Goal: Register for event/course

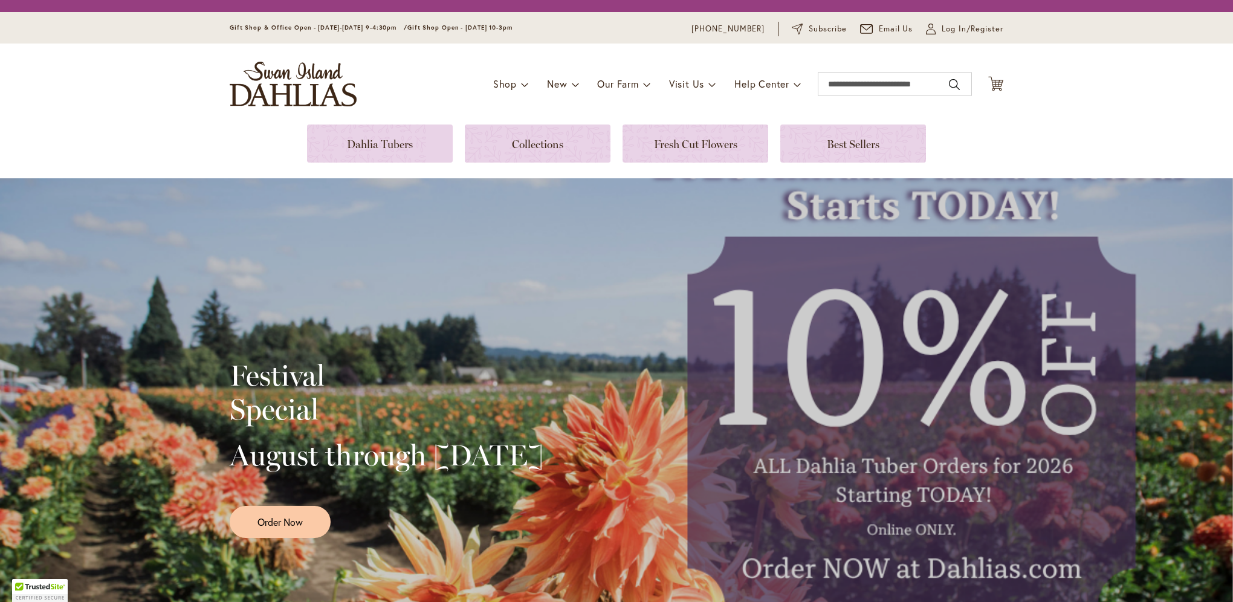
scroll to position [242, 0]
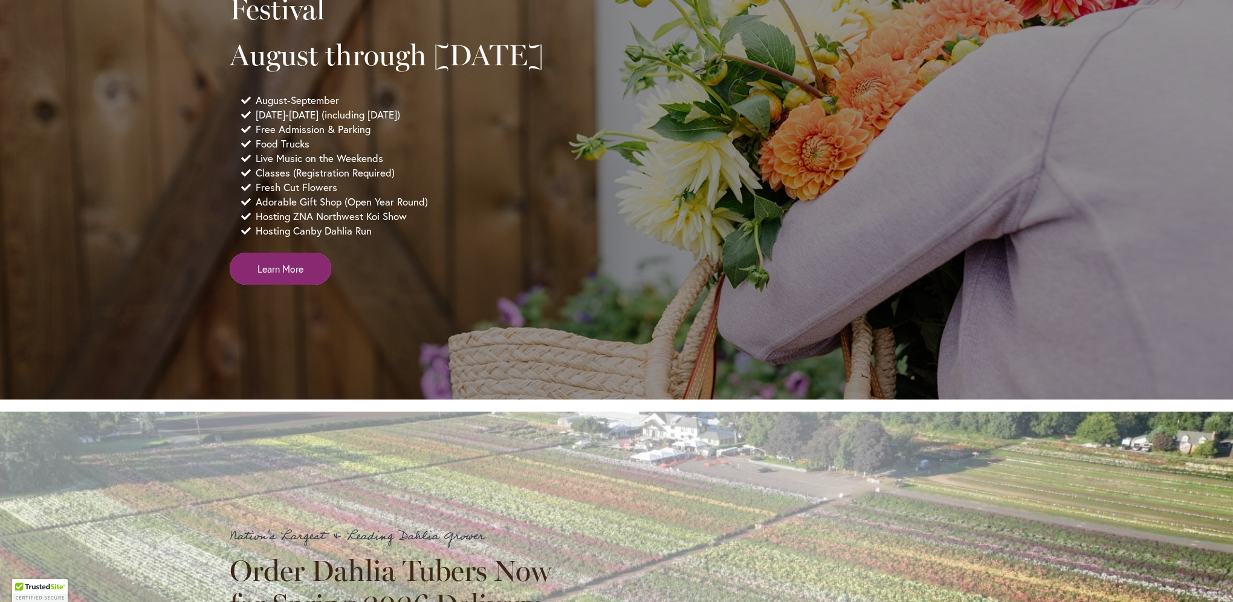
click at [296, 276] on span "Learn More" at bounding box center [280, 269] width 46 height 14
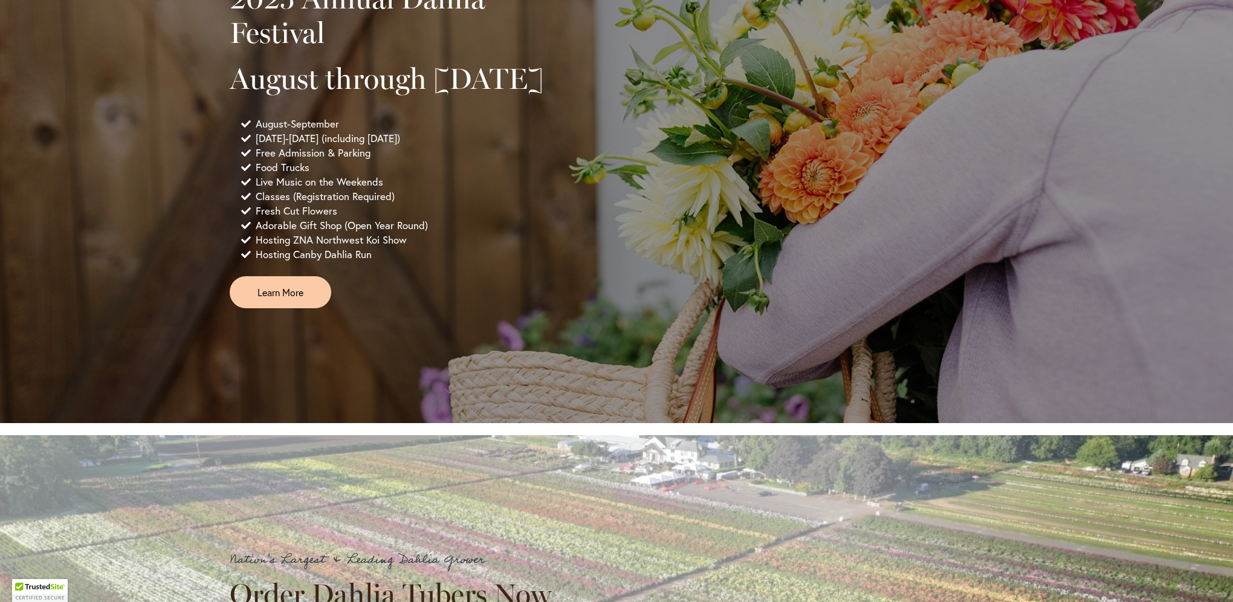
scroll to position [929, 0]
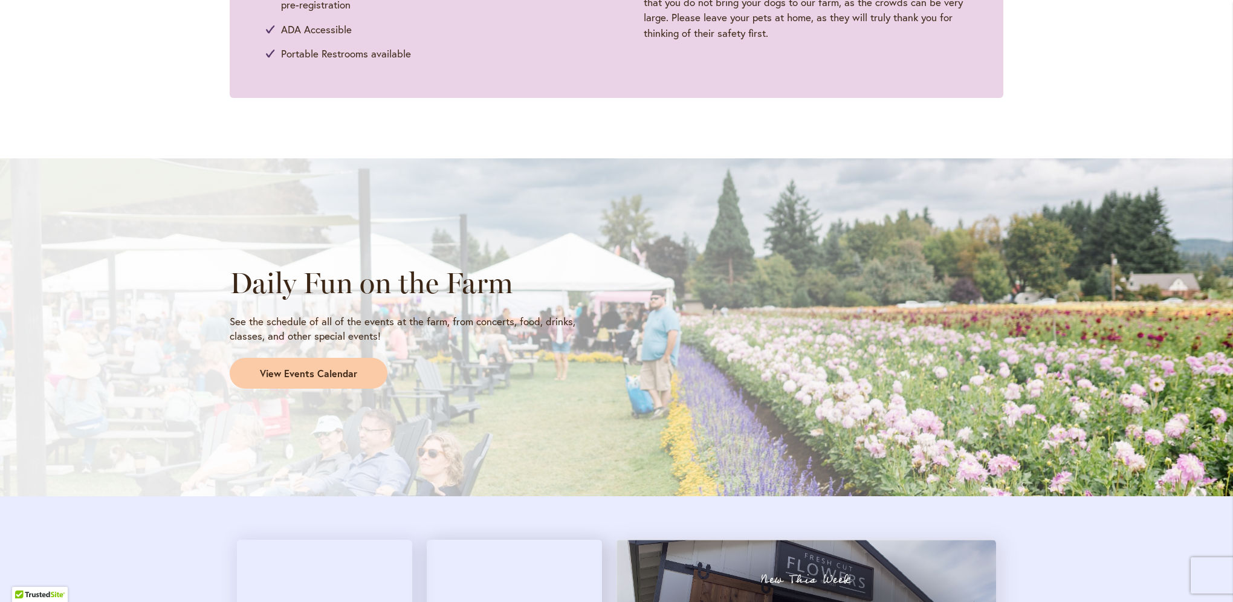
scroll to position [846, 0]
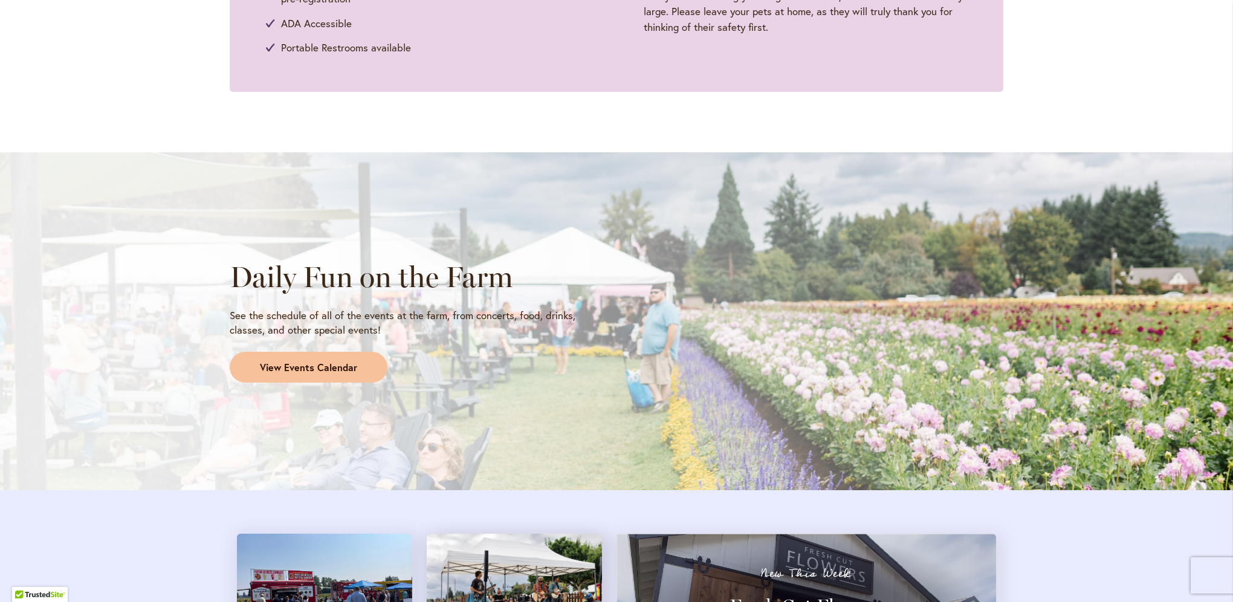
click at [272, 370] on span "View Events Calendar" at bounding box center [308, 368] width 97 height 14
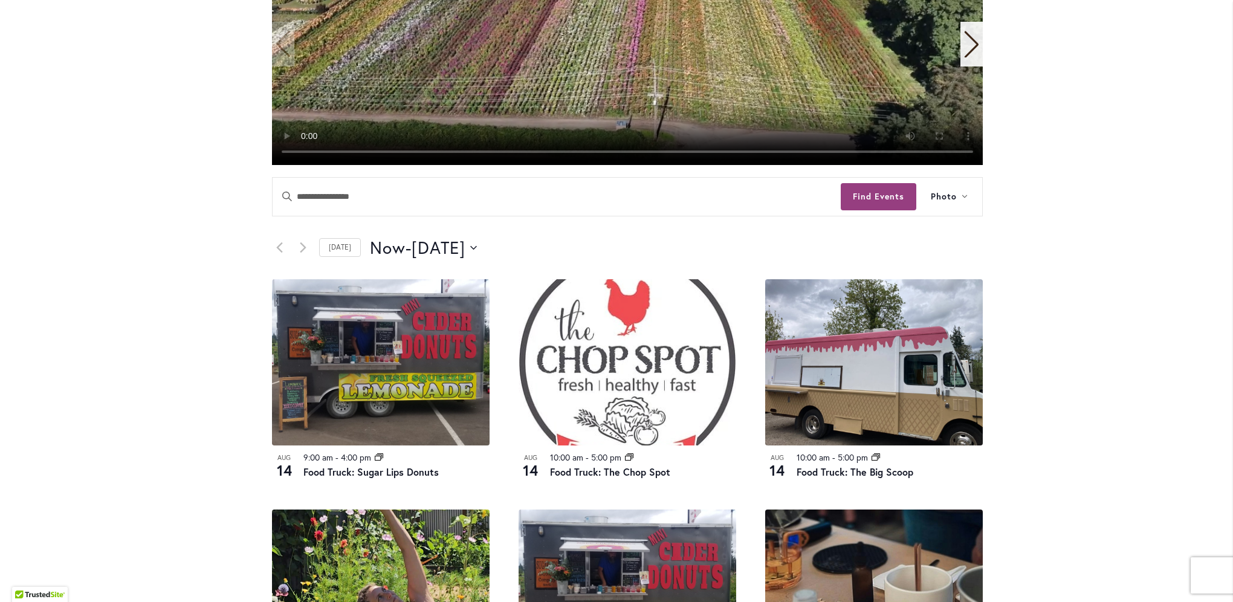
scroll to position [525, 0]
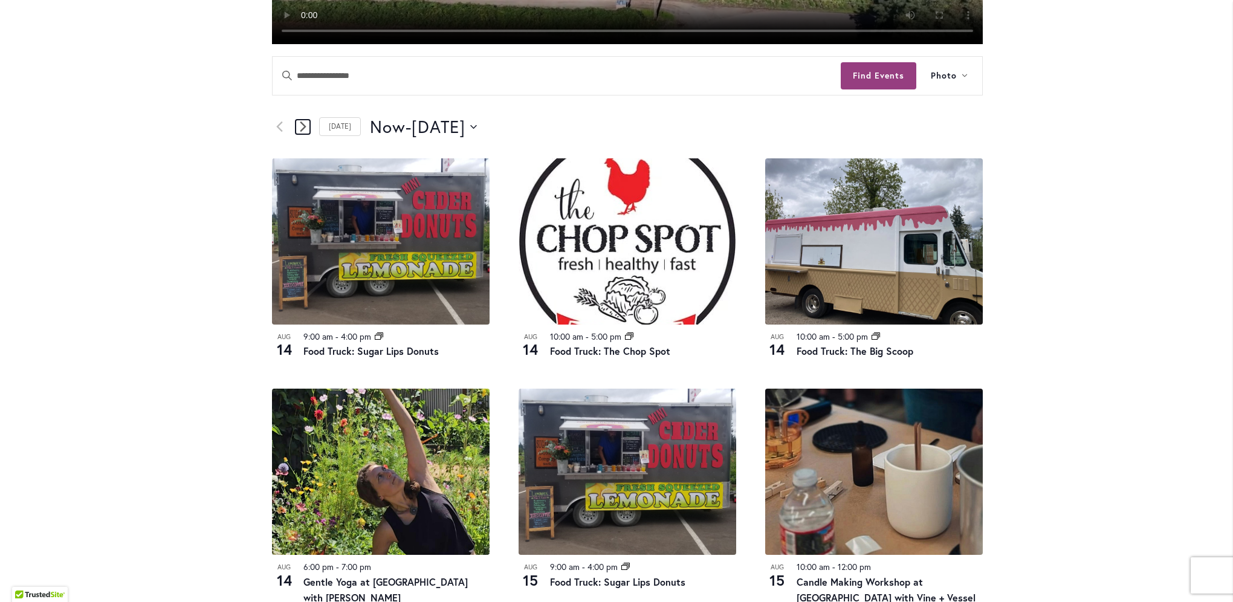
click at [300, 126] on icon "Next Events" at bounding box center [303, 126] width 7 height 11
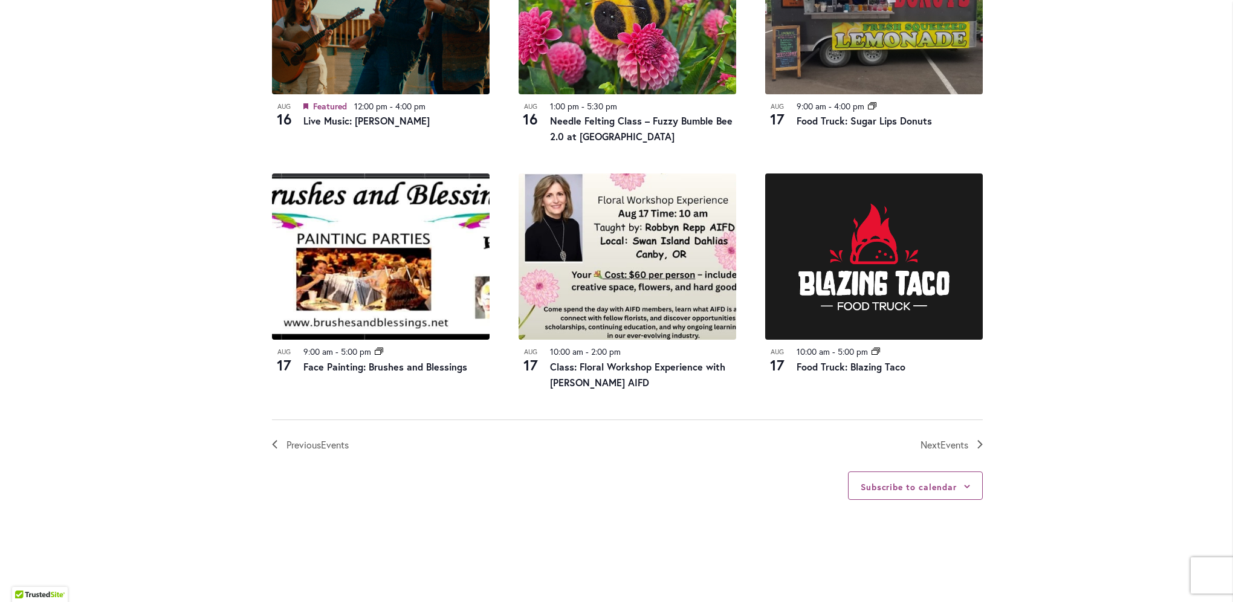
scroll to position [1250, 0]
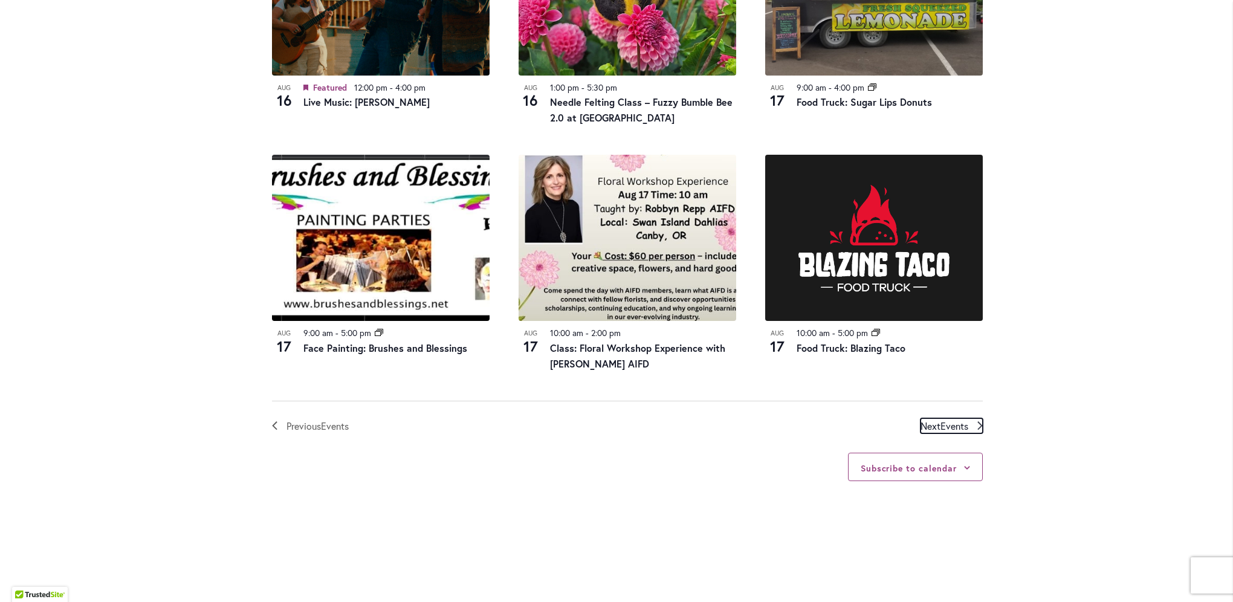
click at [955, 427] on span "Events" at bounding box center [954, 425] width 28 height 13
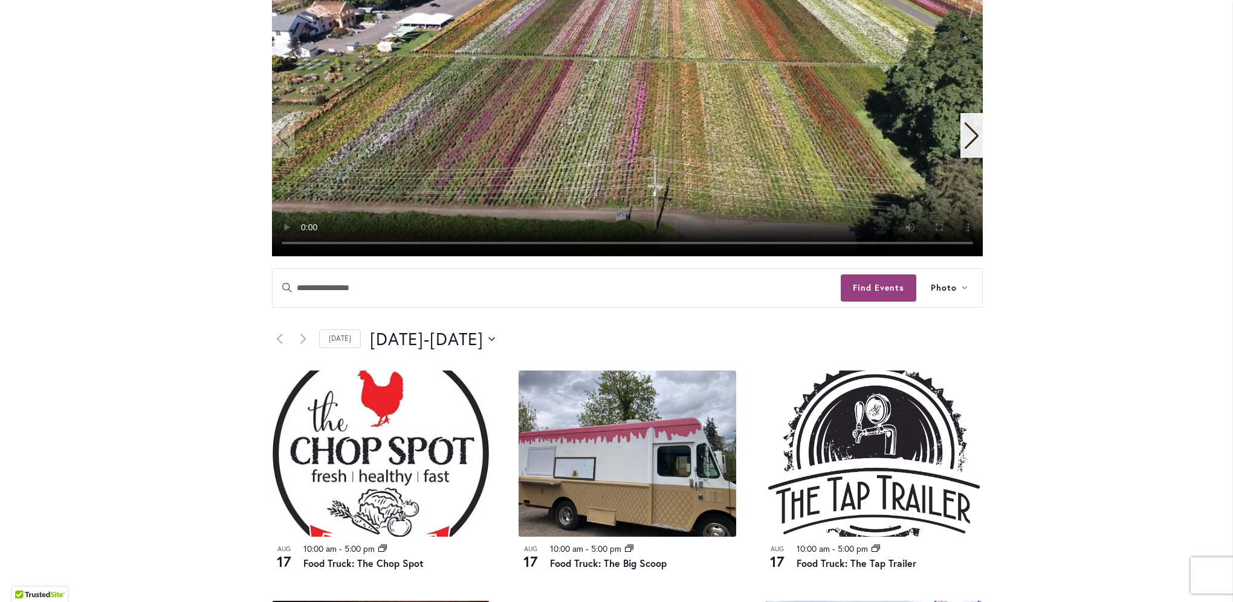
scroll to position [283, 0]
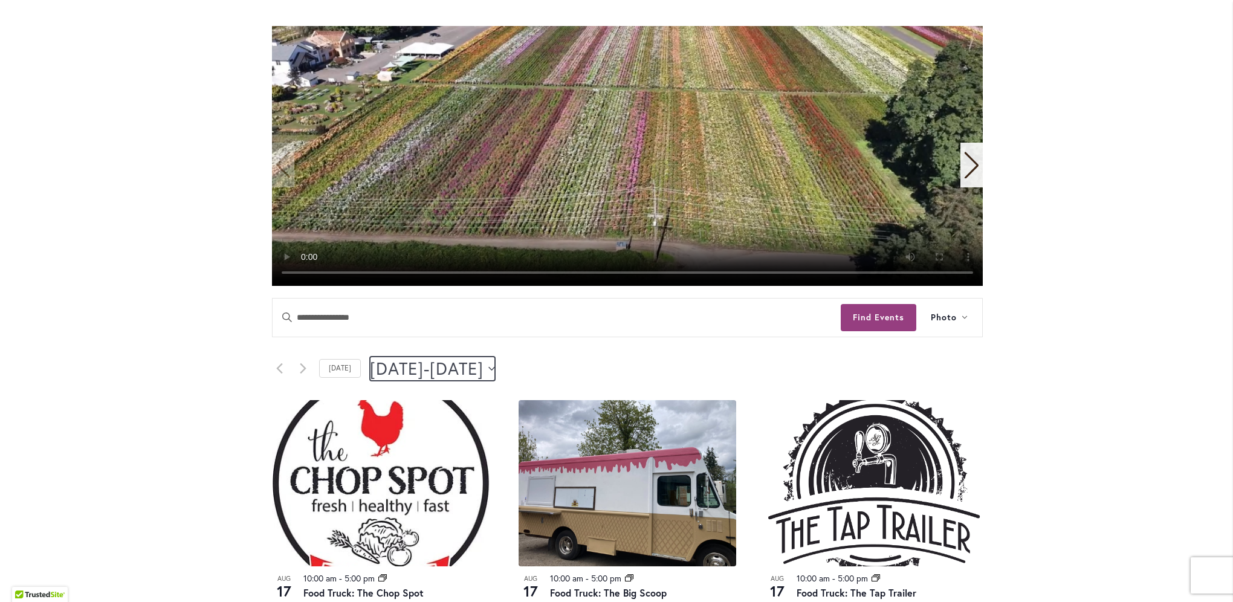
click at [495, 370] on icon "Click to toggle datepicker" at bounding box center [491, 368] width 7 height 5
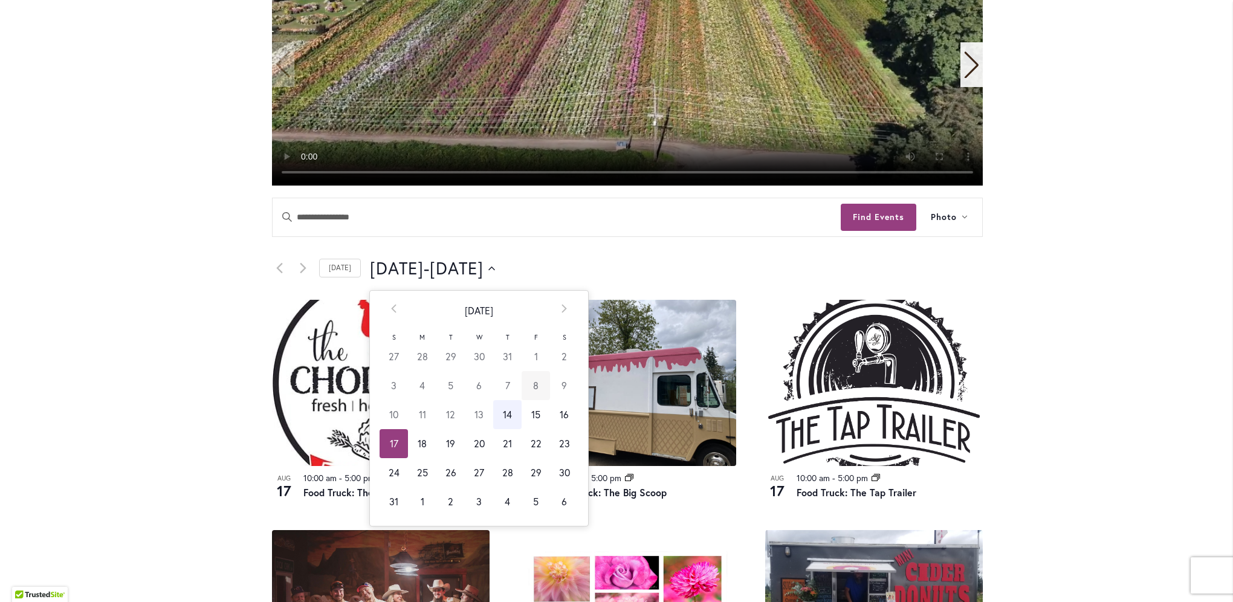
scroll to position [404, 0]
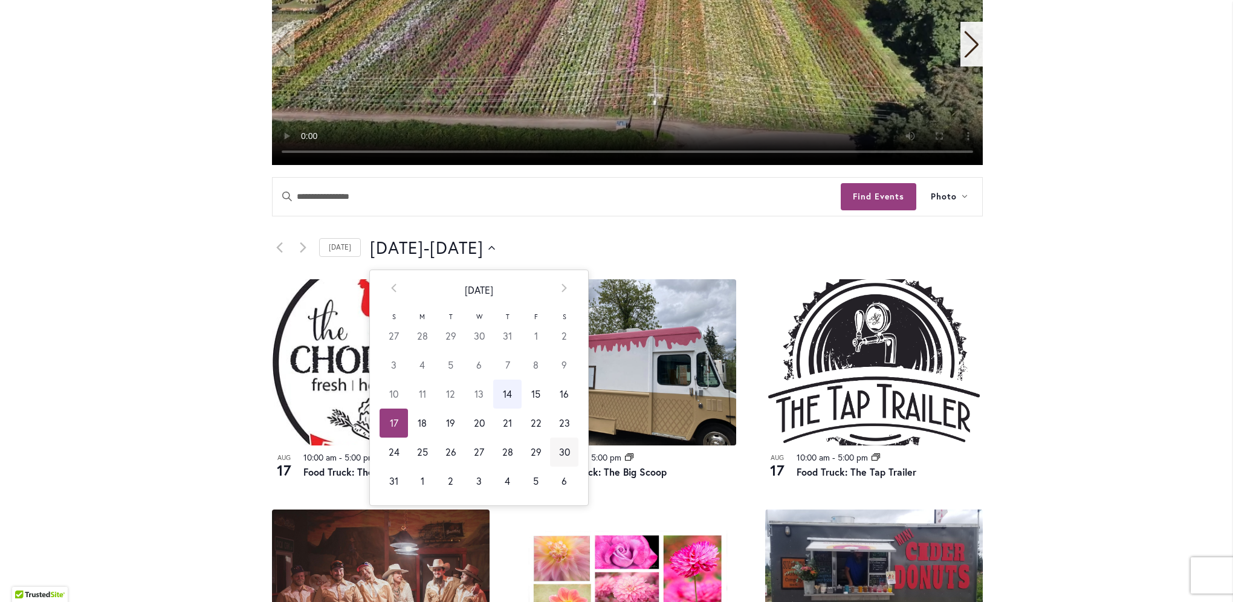
click at [560, 453] on td "30" at bounding box center [564, 452] width 28 height 29
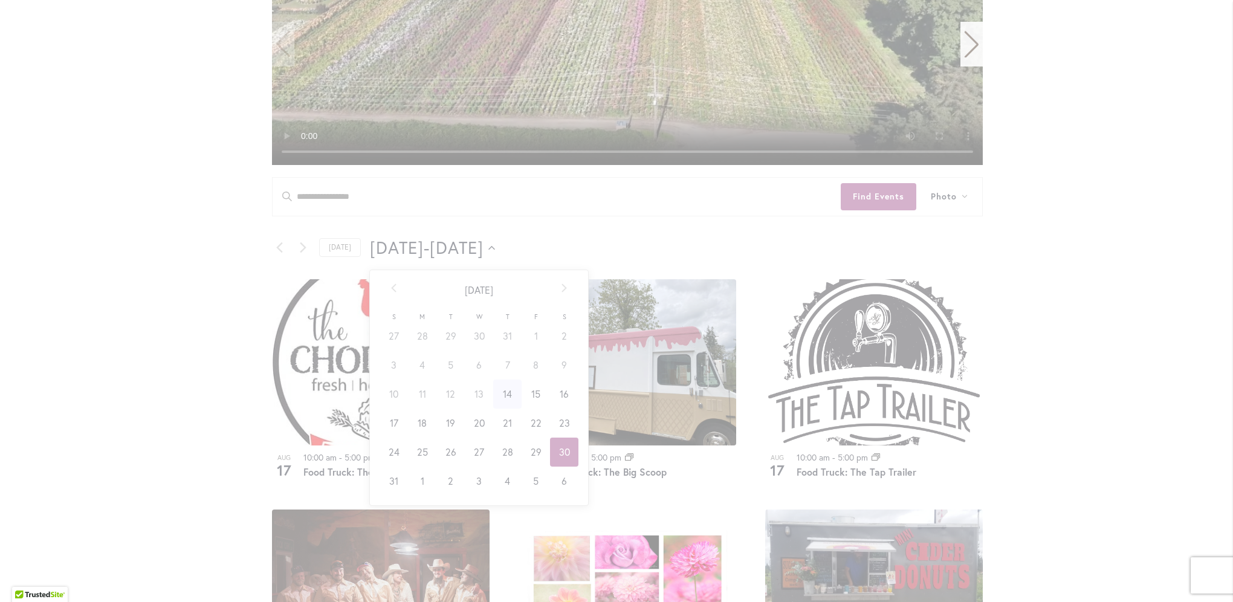
type input "*********"
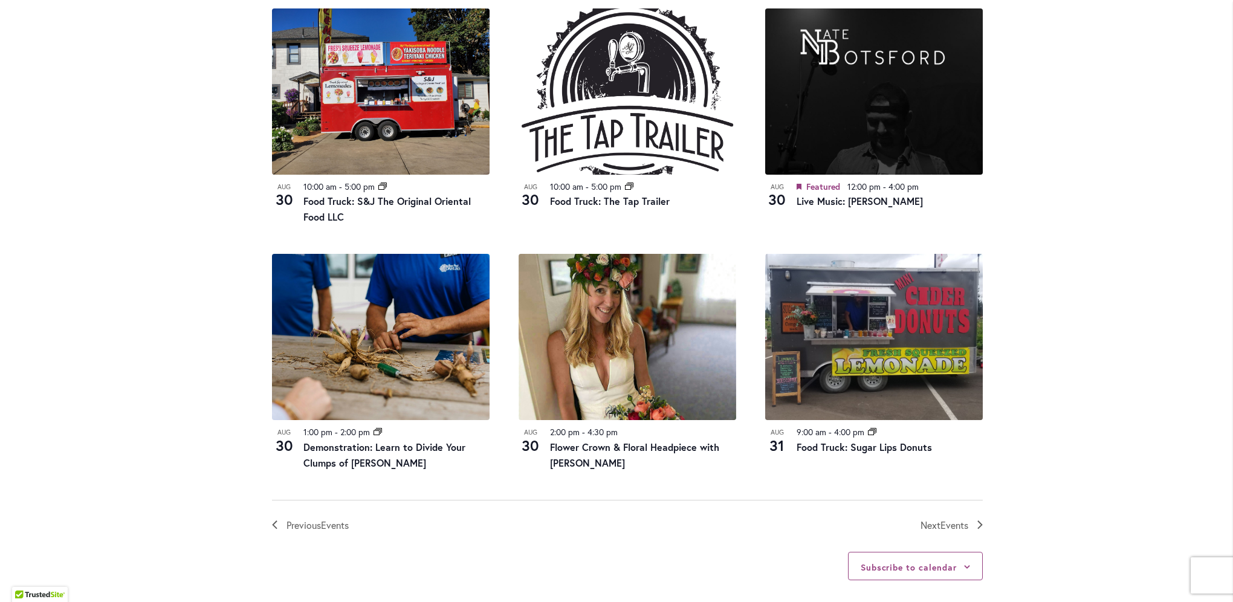
scroll to position [1189, 0]
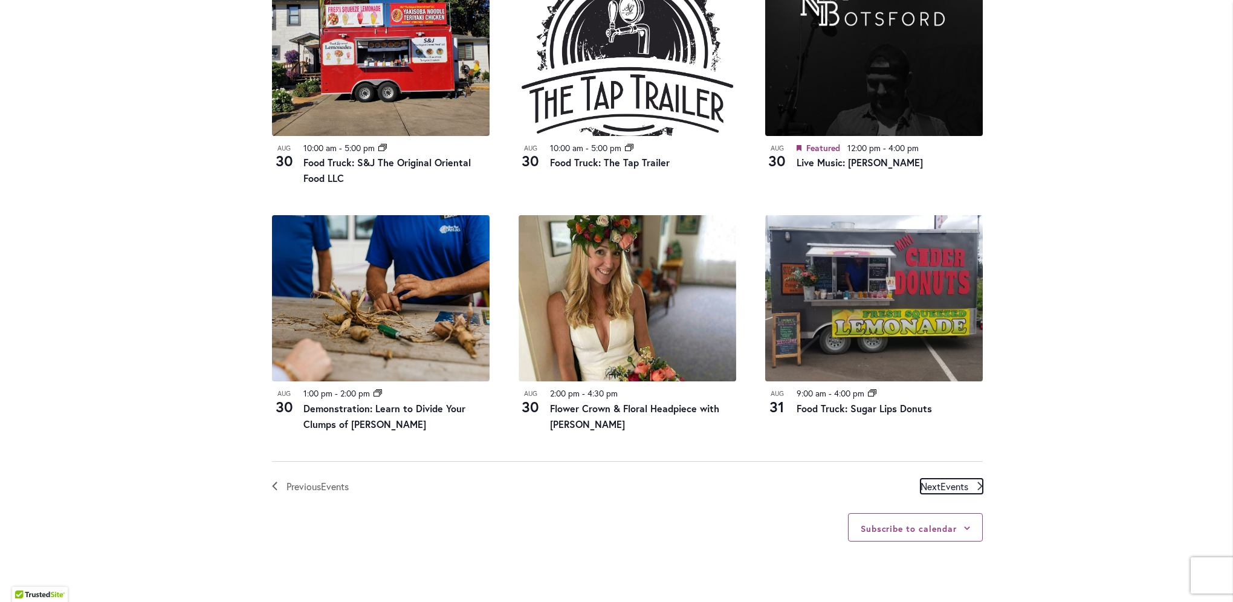
click at [946, 483] on span "Events" at bounding box center [954, 486] width 28 height 13
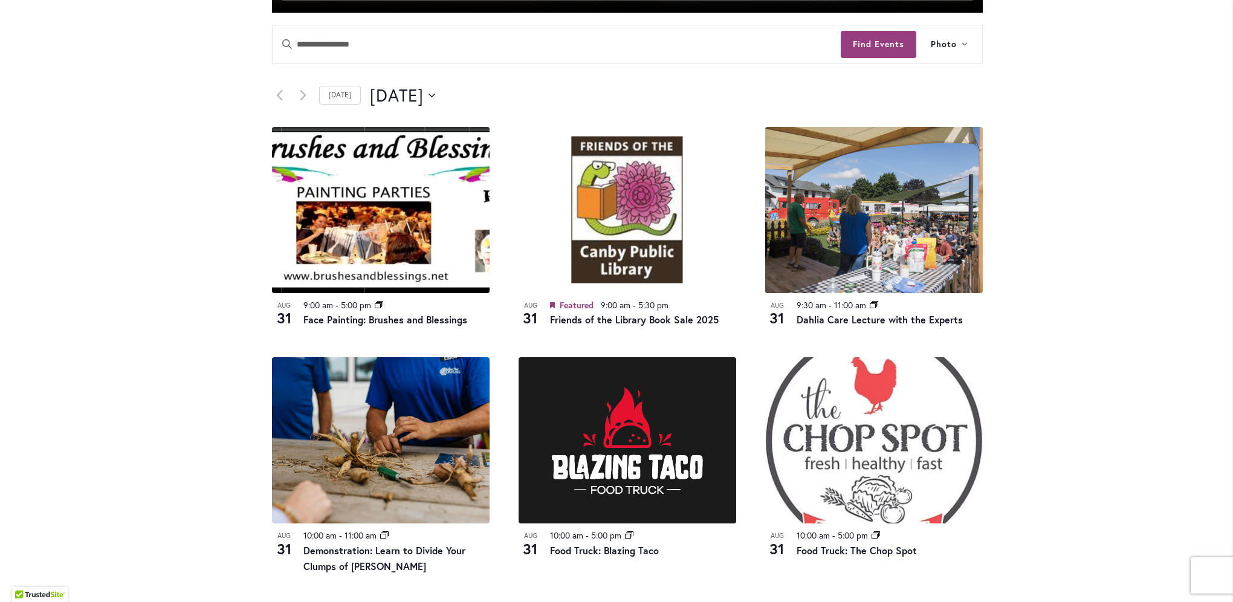
scroll to position [525, 0]
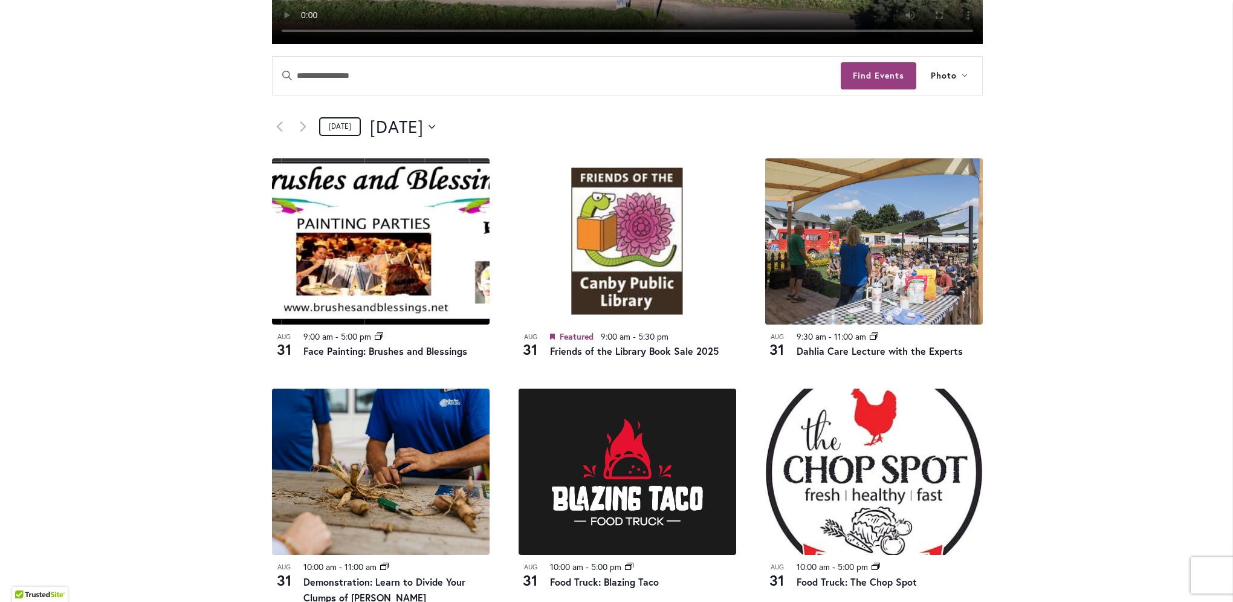
click at [325, 130] on link "Today" at bounding box center [340, 126] width 42 height 19
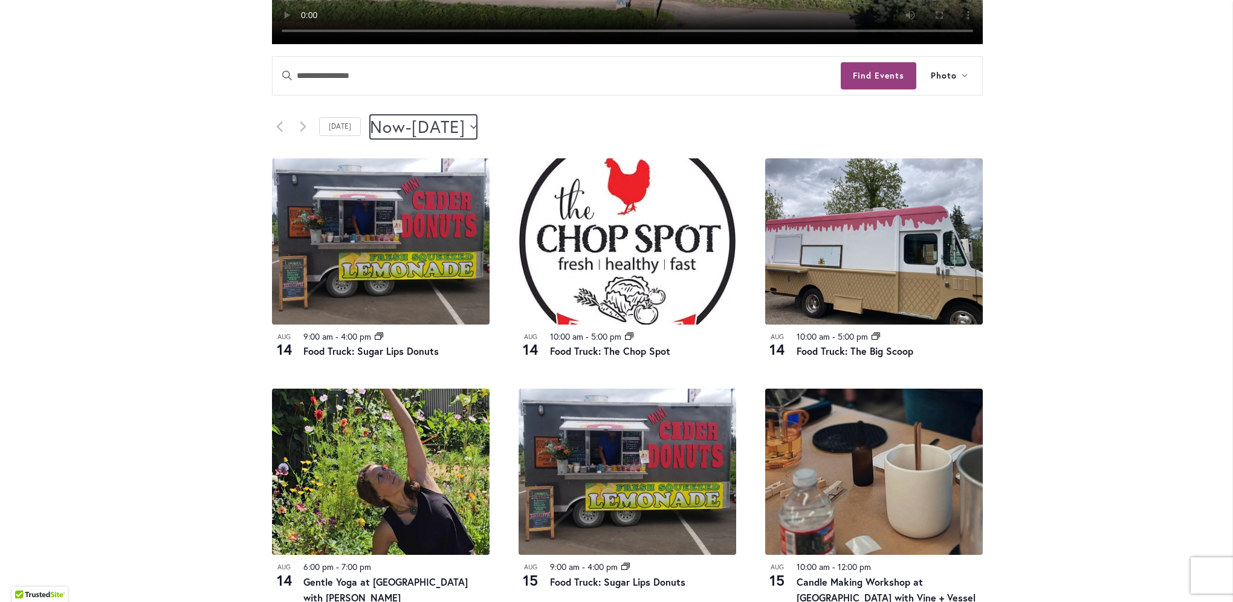
click at [465, 121] on span "August 16" at bounding box center [439, 127] width 54 height 24
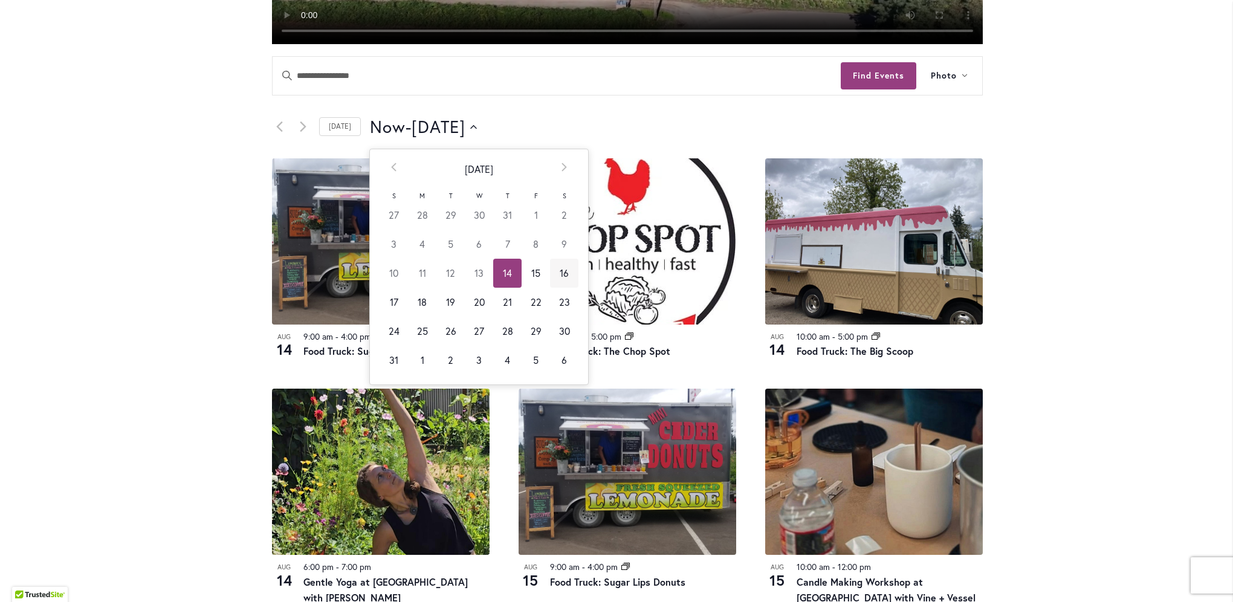
click at [552, 270] on td "16" at bounding box center [564, 273] width 28 height 29
type input "*********"
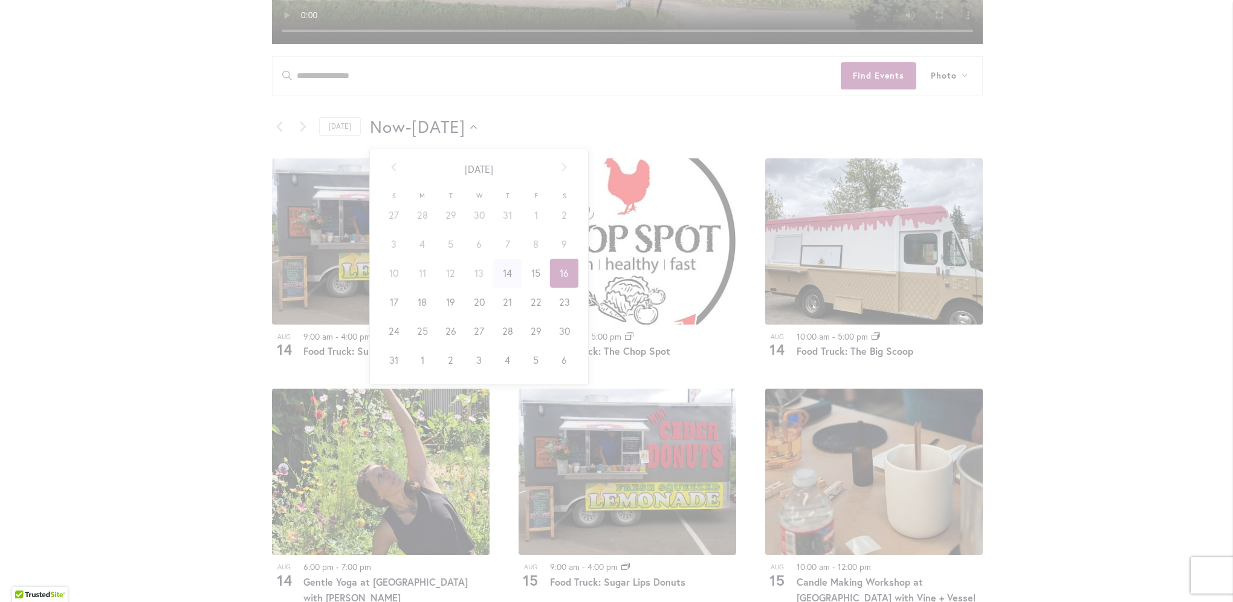
scroll to position [0, 48]
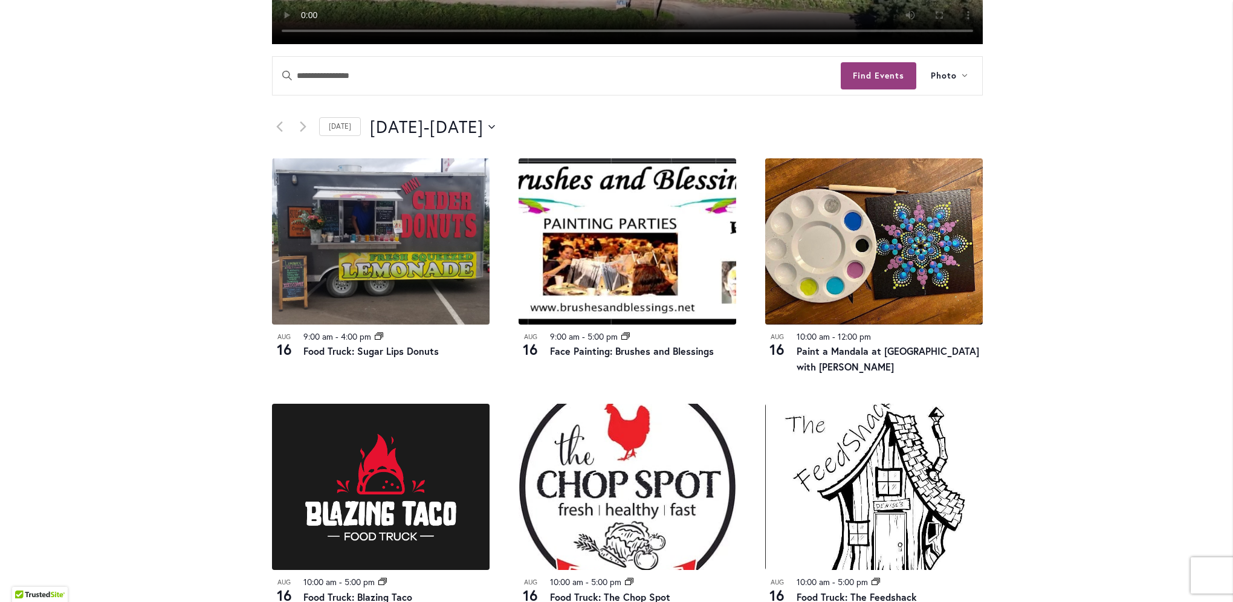
click at [821, 358] on h3 "Paint a Mandala at Swan Island Dahlias with Melissa Trujillo" at bounding box center [890, 358] width 186 height 31
click at [819, 365] on link "Paint a Mandala at Swan Island Dahlias with Melissa Trujillo" at bounding box center [888, 358] width 183 height 29
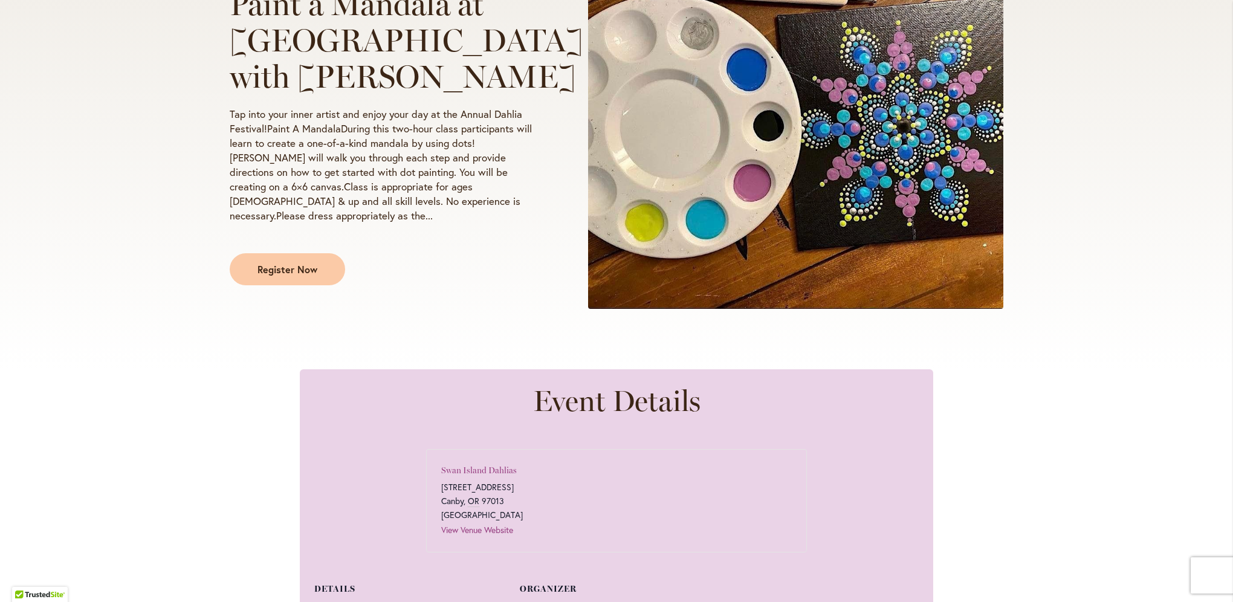
scroll to position [242, 0]
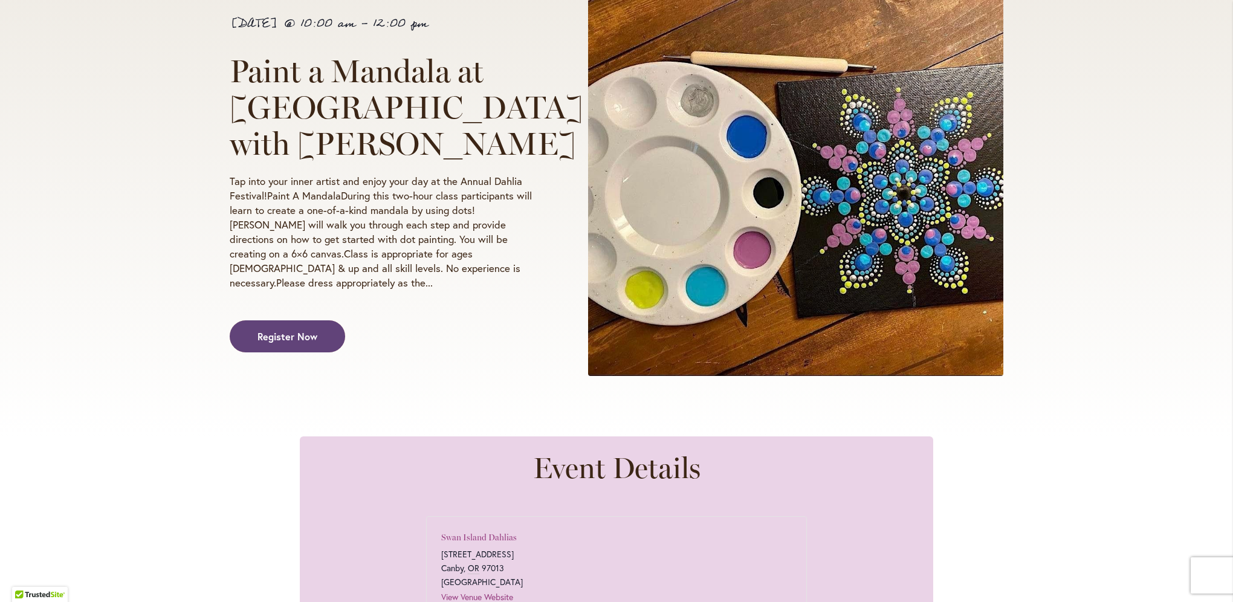
click at [276, 321] on link "Register Now" at bounding box center [287, 336] width 115 height 32
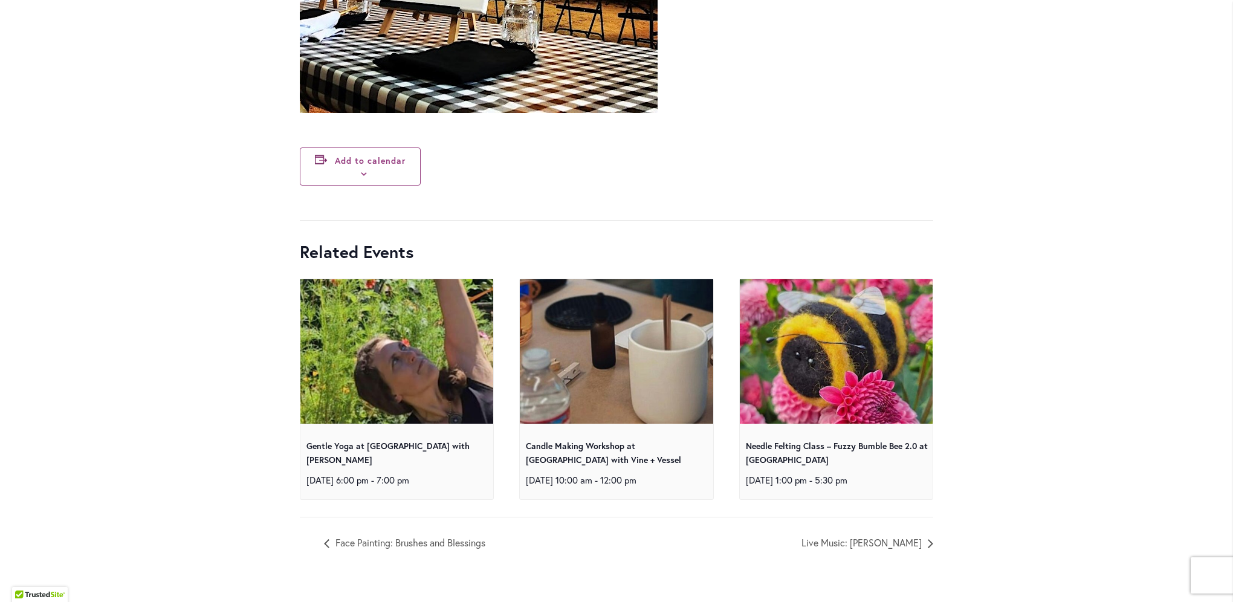
scroll to position [5735, 0]
